Goal: Use online tool/utility: Utilize a website feature to perform a specific function

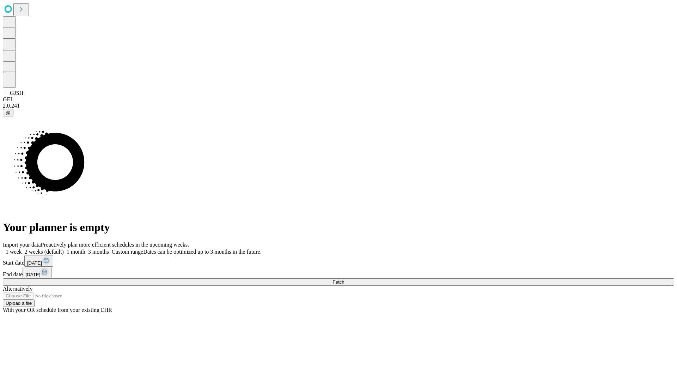
click at [344, 279] on span "Fetch" at bounding box center [339, 281] width 12 height 5
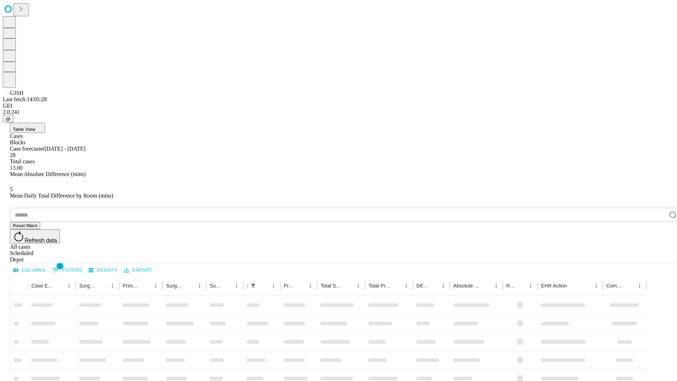
click at [35, 127] on span "Table View" at bounding box center [24, 129] width 23 height 5
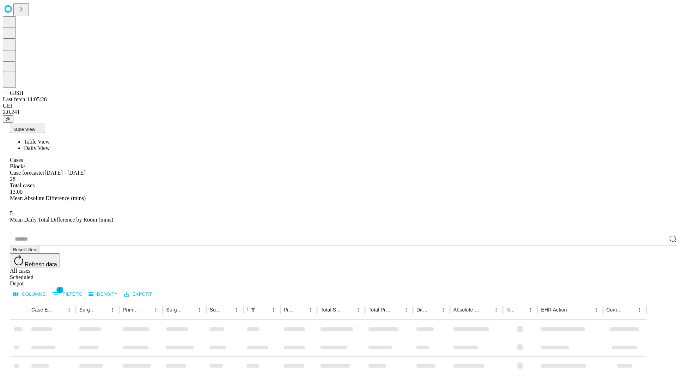
click at [50, 145] on span "Daily View" at bounding box center [37, 148] width 26 height 6
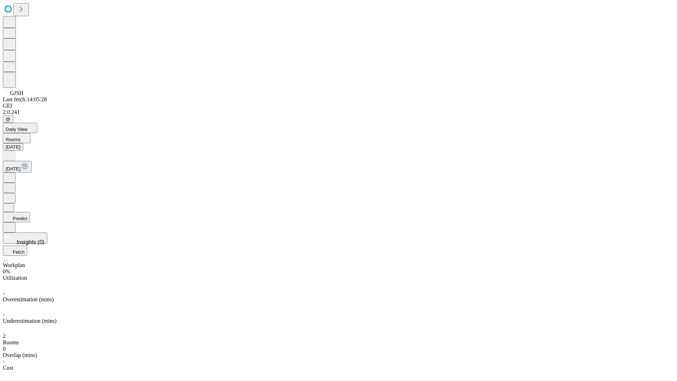
click at [30, 212] on button "Predict" at bounding box center [16, 217] width 27 height 10
